Goal: Information Seeking & Learning: Learn about a topic

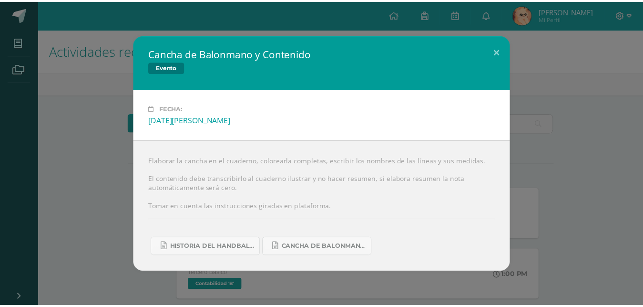
scroll to position [20, 0]
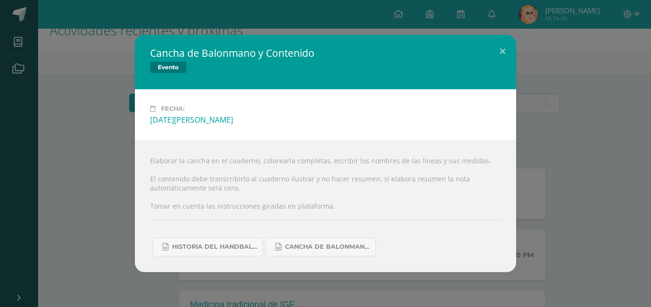
click at [85, 153] on div "Cancha de Balonmano y Contenido Evento Fecha: [DATE][PERSON_NAME] Elaborar la c…" at bounding box center [326, 153] width 644 height 236
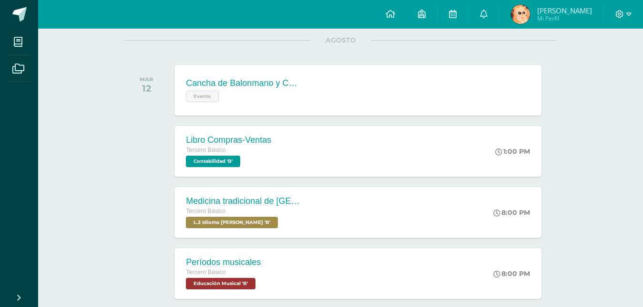
scroll to position [131, 0]
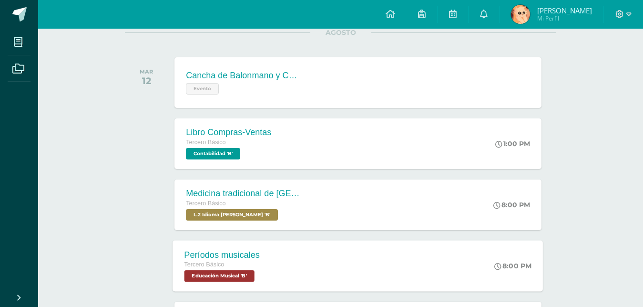
click at [225, 263] on div "Tercero Básico" at bounding box center [222, 264] width 76 height 10
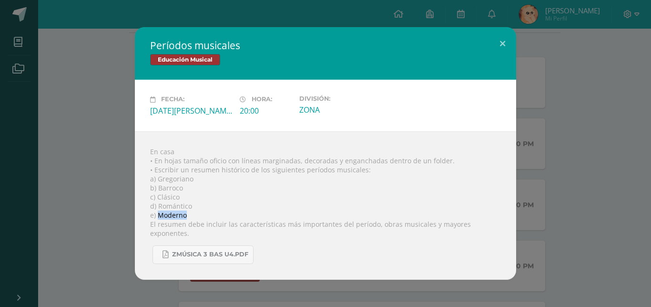
drag, startPoint x: 158, startPoint y: 218, endPoint x: 199, endPoint y: 218, distance: 41.5
click at [199, 218] on div "En casa • En hojas tamaño oficio con líneas marginadas, decoradas y enganchadas…" at bounding box center [325, 205] width 381 height 148
click at [49, 130] on div "Períodos musicales Educación Musical Fecha: [DATE][PERSON_NAME] Hora: 20:00 Div…" at bounding box center [326, 153] width 644 height 252
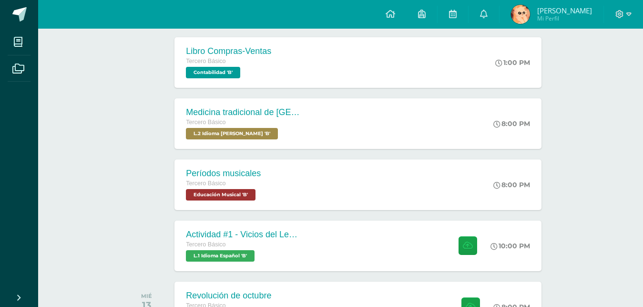
scroll to position [218, 0]
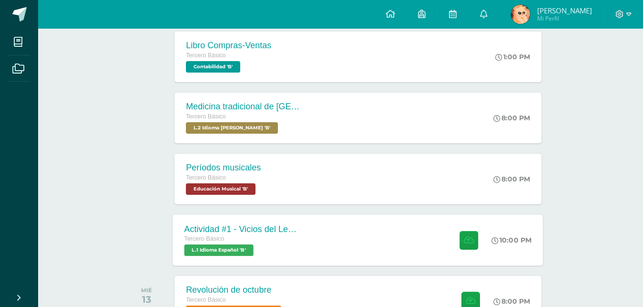
click at [430, 263] on div "Actividad #1 - Vicios del LenguaJe Tercero Básico L.1 Idioma Español 'B' 10:00 …" at bounding box center [358, 239] width 370 height 51
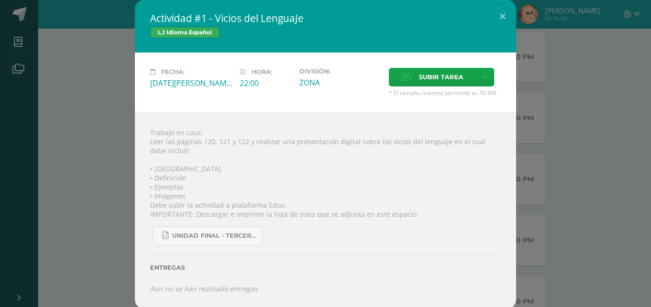
click at [626, 78] on div "Actividad #1 - Vicios del LenguaJe L.1 Idioma Español Fecha: [DATE][PERSON_NAME…" at bounding box center [326, 154] width 644 height 308
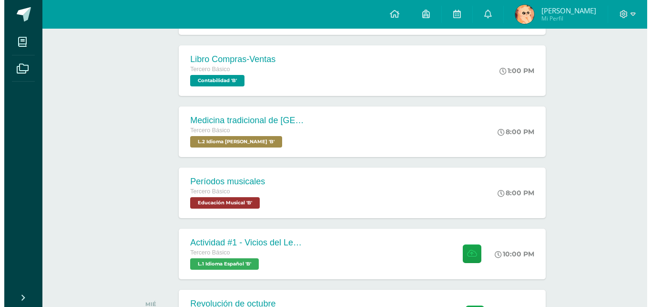
scroll to position [190, 0]
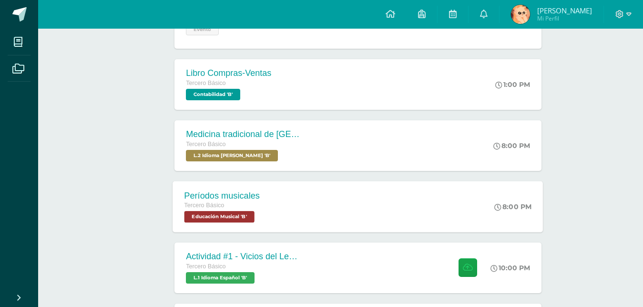
click at [315, 201] on div "Períodos musicales Tercero Básico Educación Musical 'B' 8:00 PM Períodos musica…" at bounding box center [358, 206] width 370 height 51
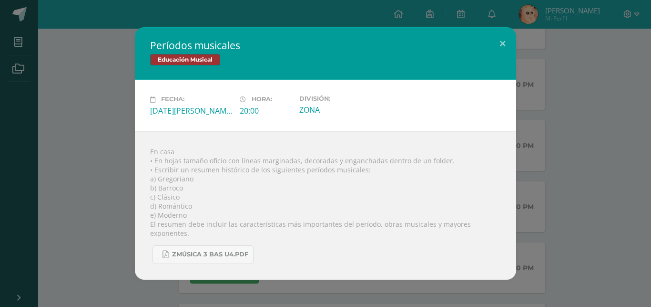
click at [92, 204] on div "Períodos musicales Educación Musical Fecha: [DATE][PERSON_NAME] Hora: 20:00 Div…" at bounding box center [326, 153] width 644 height 252
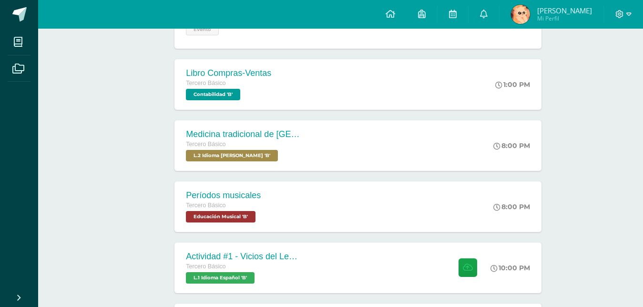
click at [275, 136] on div "Medicina tradicional de [GEOGRAPHIC_DATA]" at bounding box center [243, 134] width 114 height 10
